Goal: Task Accomplishment & Management: Manage account settings

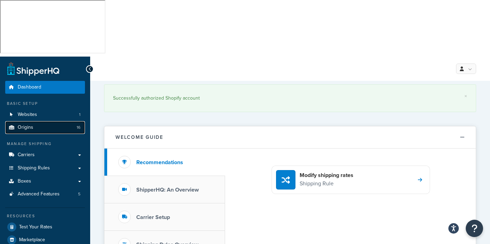
click at [33, 121] on link "Origins 16" at bounding box center [45, 127] width 80 height 13
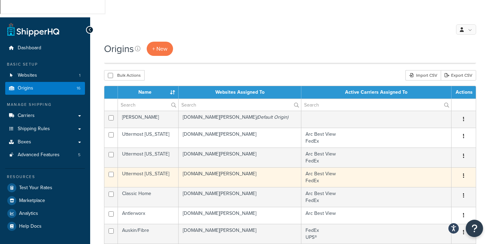
scroll to position [80, 0]
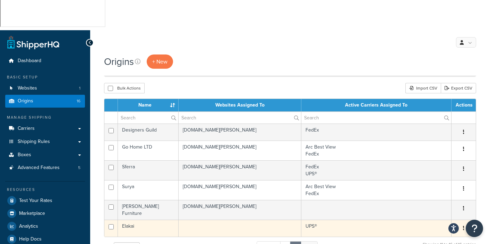
scroll to position [20, 0]
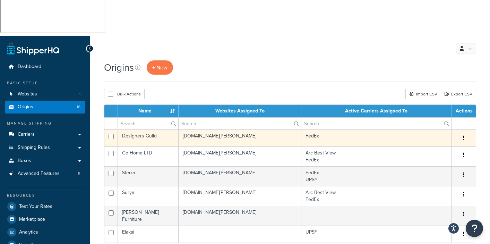
click at [312, 129] on td "FedEx" at bounding box center [377, 137] width 150 height 17
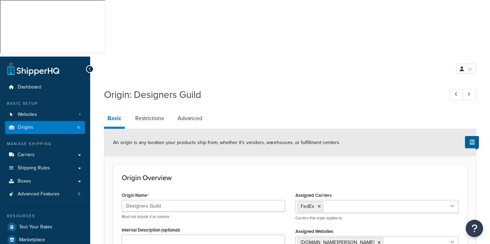
select select "1226"
click at [319, 204] on icon at bounding box center [319, 206] width 3 height 4
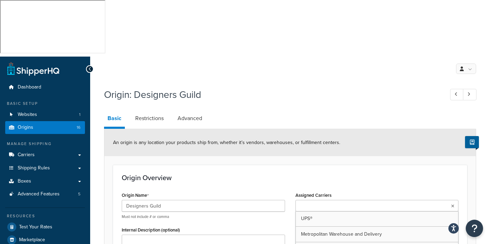
click at [307, 202] on input "Assigned Carriers" at bounding box center [328, 206] width 61 height 8
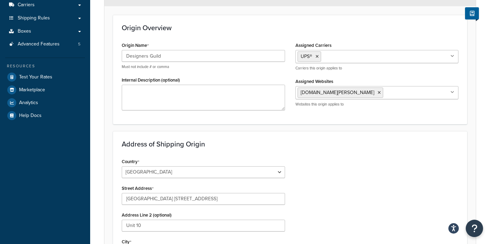
scroll to position [308, 0]
